Goal: Navigation & Orientation: Find specific page/section

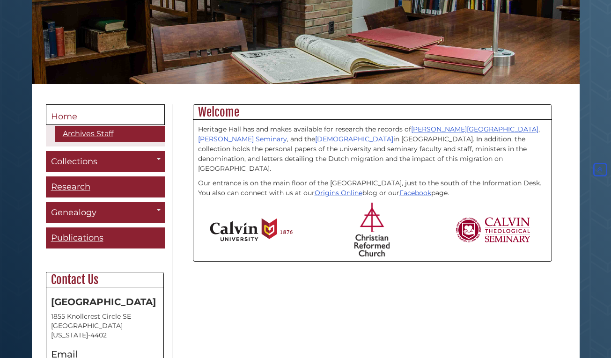
scroll to position [154, 0]
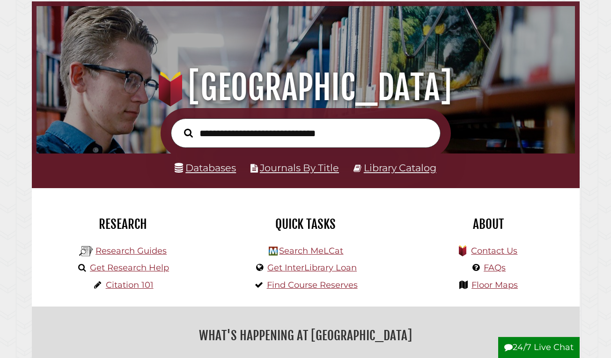
scroll to position [95, 0]
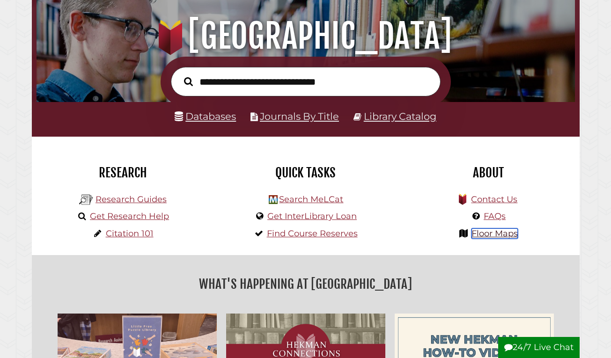
click at [486, 238] on link "Floor Maps" at bounding box center [494, 233] width 46 height 10
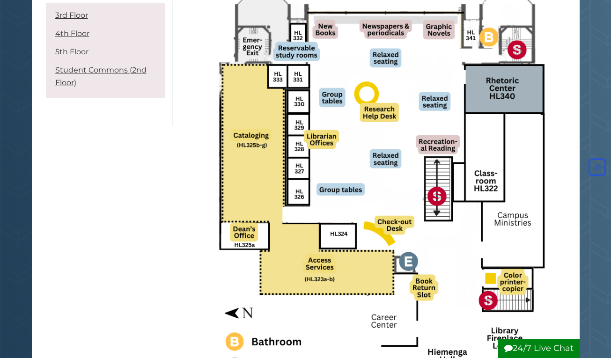
scroll to position [95, 0]
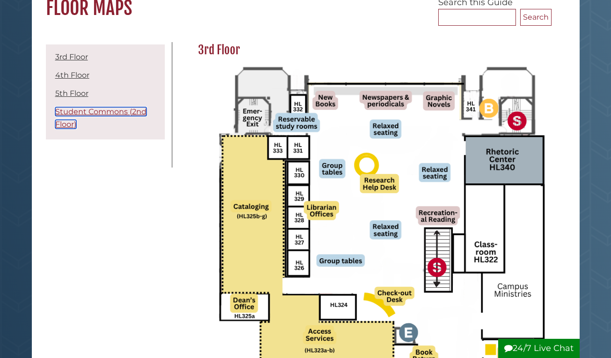
click at [77, 109] on link "Student Commons (2nd Floor)" at bounding box center [100, 118] width 91 height 22
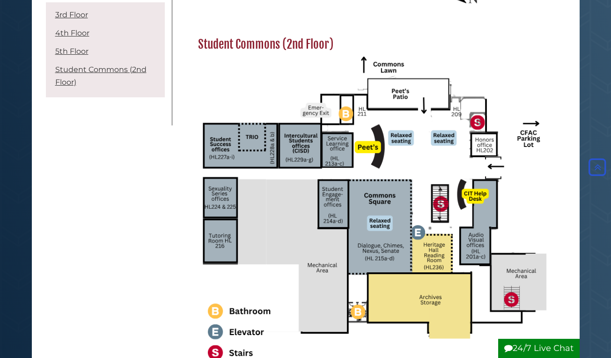
scroll to position [1533, 0]
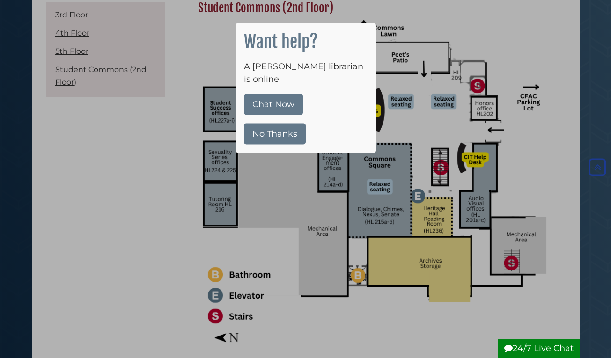
click at [533, 17] on div at bounding box center [305, 179] width 611 height 358
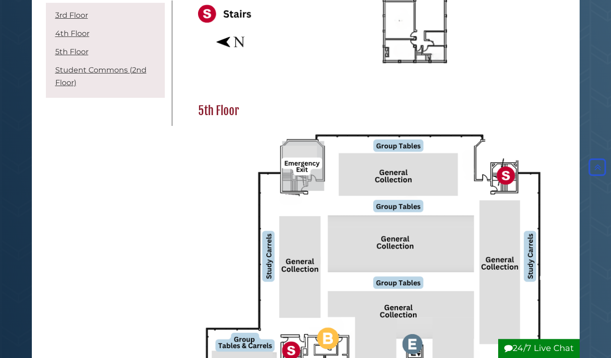
scroll to position [1008, 0]
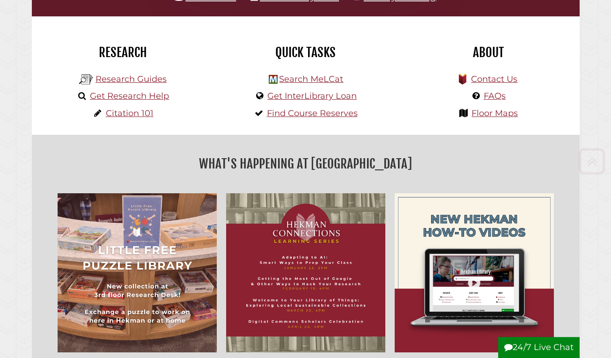
scroll to position [286, 0]
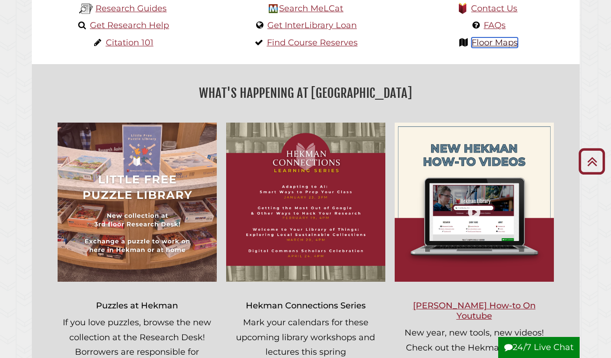
click at [488, 39] on link "Floor Maps" at bounding box center [494, 42] width 46 height 10
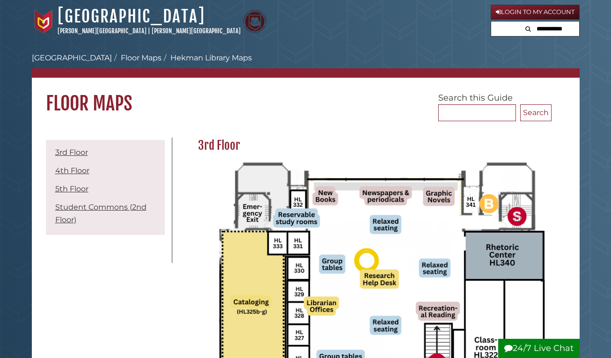
click at [67, 212] on li "Student Commons (2nd Floor)" at bounding box center [105, 213] width 114 height 29
click at [71, 208] on link "Student Commons (2nd Floor)" at bounding box center [100, 214] width 91 height 22
